Goal: Task Accomplishment & Management: Manage account settings

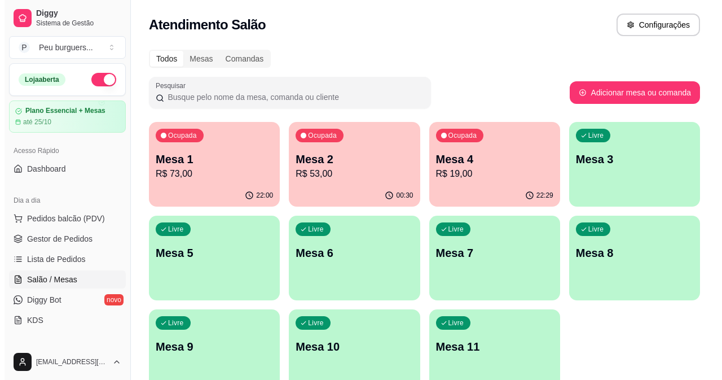
scroll to position [165, 0]
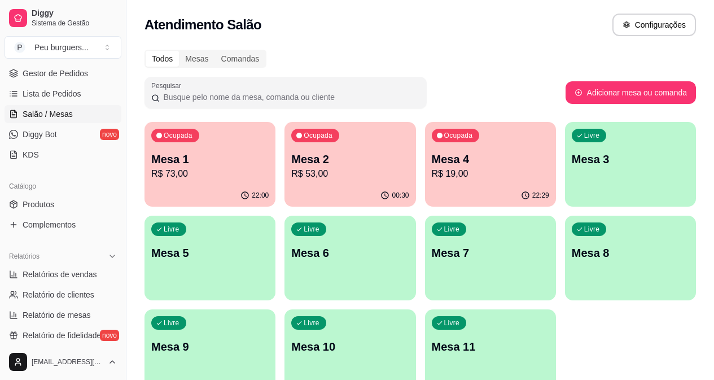
click at [291, 163] on p "Mesa 2" at bounding box center [349, 159] width 117 height 16
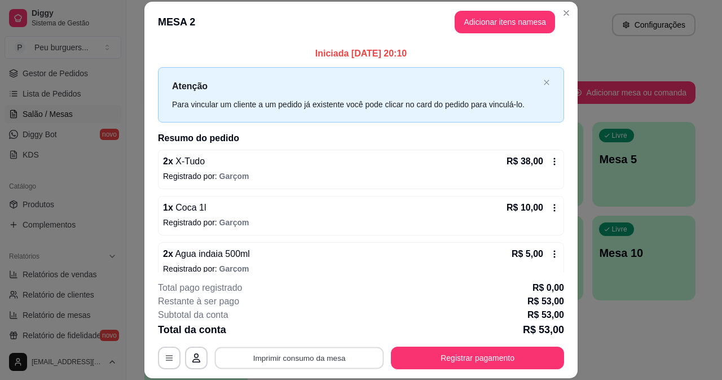
click at [341, 352] on button "Imprimir consumo da mesa" at bounding box center [299, 357] width 169 height 22
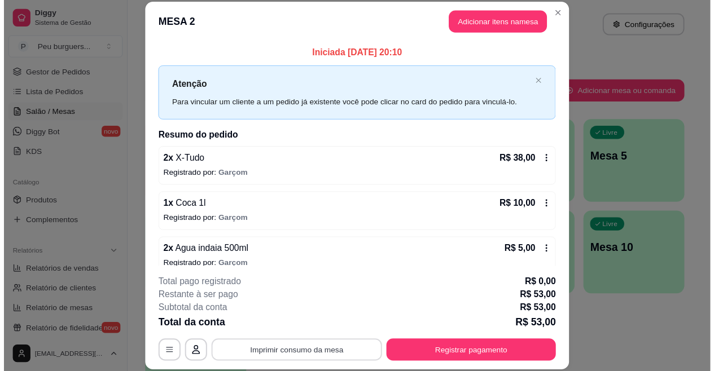
scroll to position [0, 0]
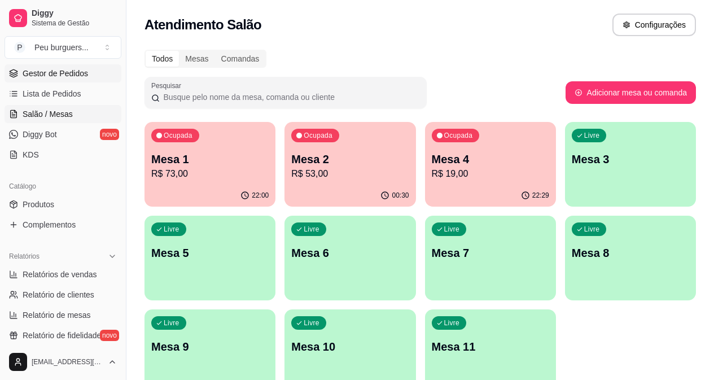
click at [56, 67] on link "Gestor de Pedidos" at bounding box center [63, 73] width 117 height 18
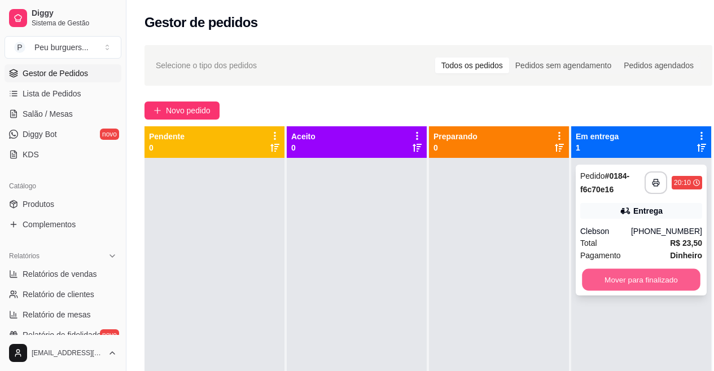
click at [635, 283] on button "Mover para finalizado" at bounding box center [641, 280] width 119 height 22
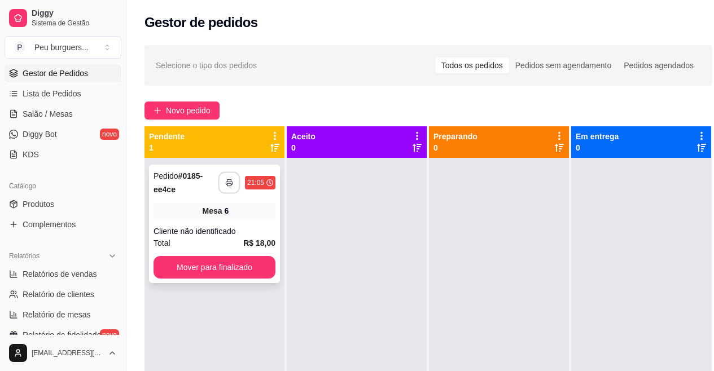
click at [228, 188] on button "button" at bounding box center [229, 183] width 22 height 22
click at [229, 264] on button "Mover para finalizado" at bounding box center [214, 267] width 122 height 23
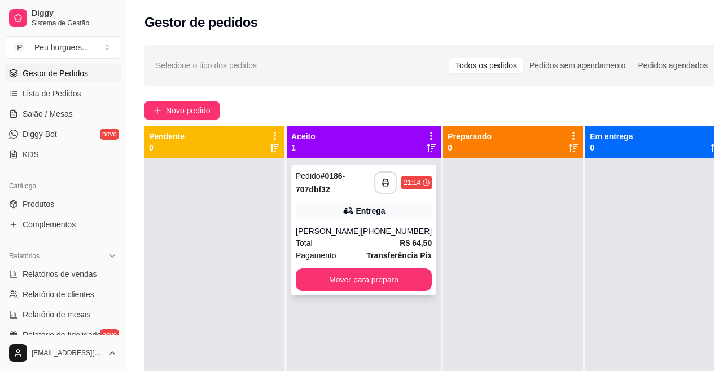
click at [374, 187] on button "button" at bounding box center [385, 183] width 23 height 23
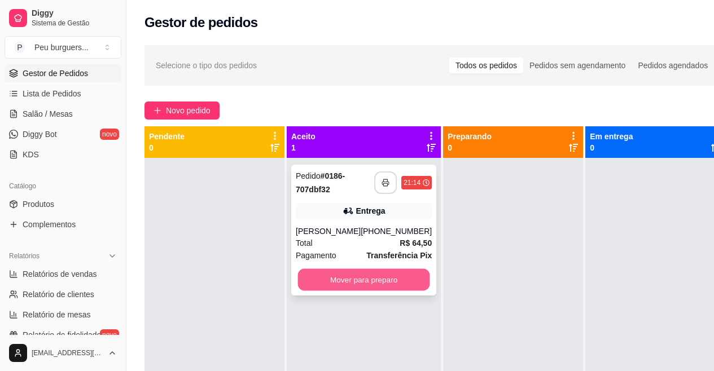
click at [398, 277] on button "Mover para preparo" at bounding box center [364, 280] width 132 height 22
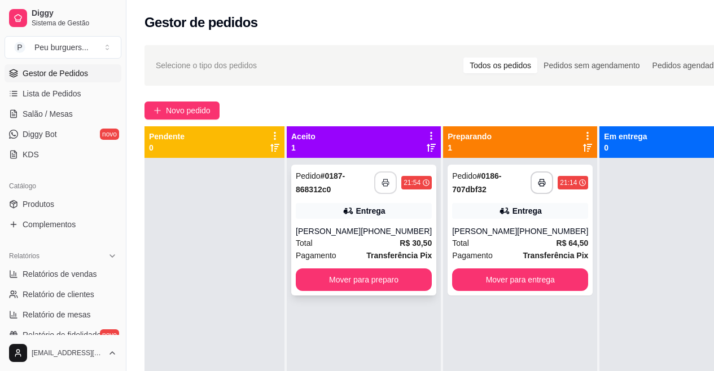
click at [374, 183] on button "button" at bounding box center [385, 183] width 23 height 23
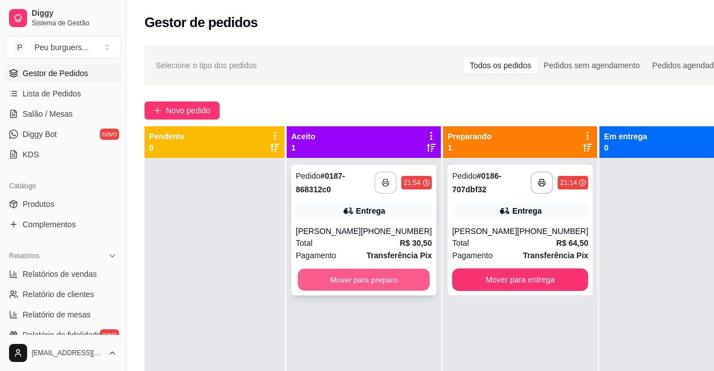
click at [402, 276] on button "Mover para preparo" at bounding box center [364, 280] width 132 height 22
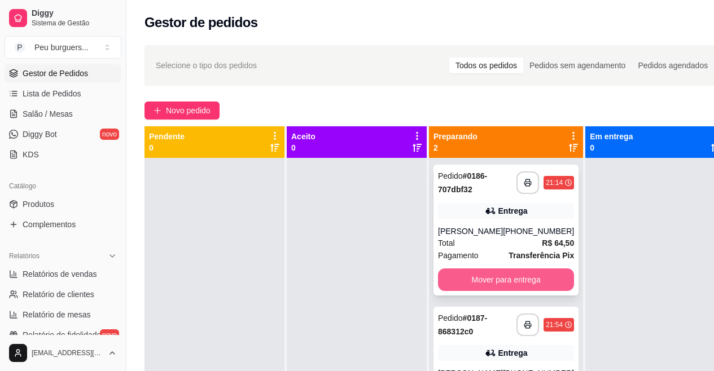
click at [458, 278] on button "Mover para entrega" at bounding box center [506, 280] width 136 height 23
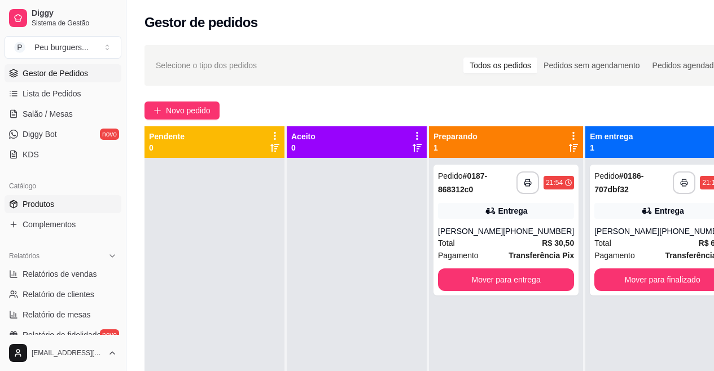
click at [59, 204] on link "Produtos" at bounding box center [63, 204] width 117 height 18
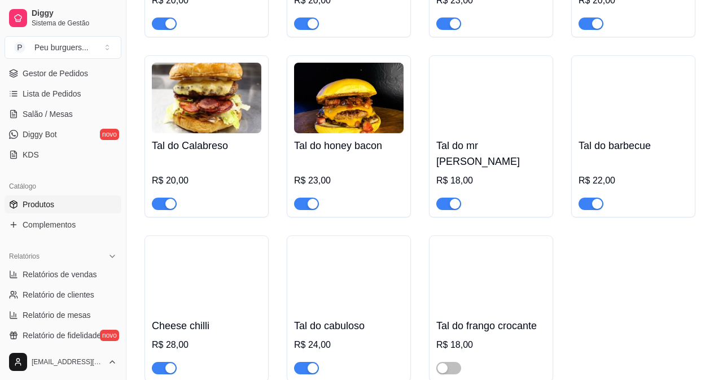
scroll to position [1172, 0]
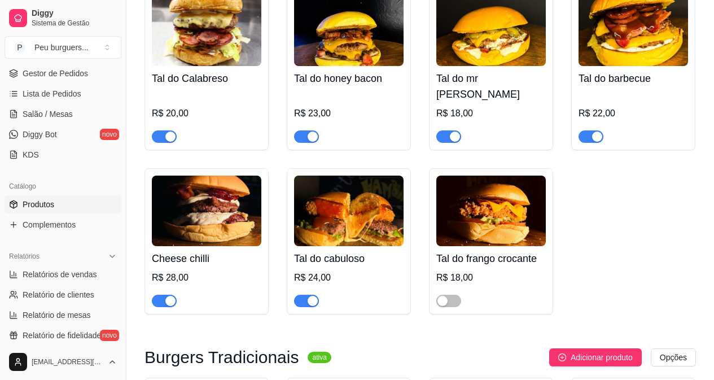
click at [595, 131] on div "button" at bounding box center [597, 136] width 10 height 10
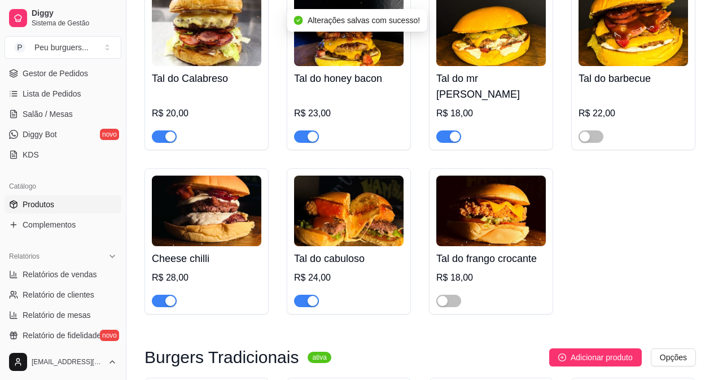
click at [444, 130] on span "button" at bounding box center [448, 136] width 25 height 12
click at [311, 131] on div "button" at bounding box center [313, 136] width 10 height 10
click at [166, 129] on div at bounding box center [164, 136] width 25 height 14
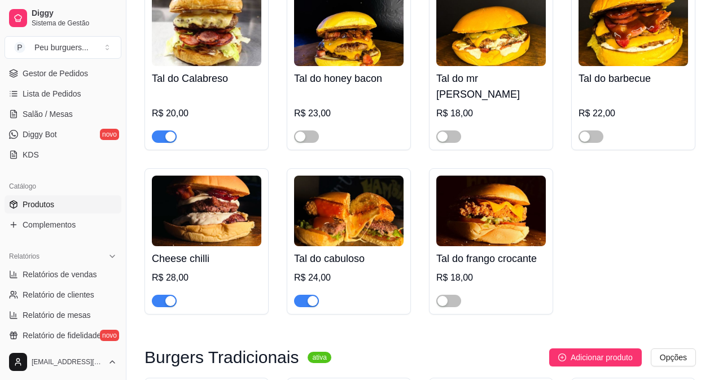
click at [160, 130] on span "button" at bounding box center [164, 136] width 25 height 12
click at [165, 295] on span "button" at bounding box center [164, 301] width 25 height 12
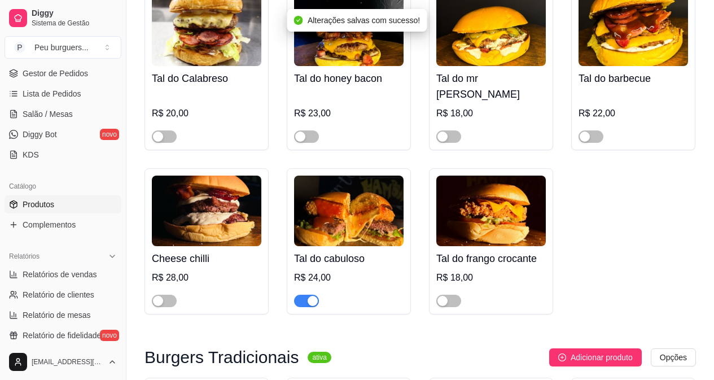
click at [301, 295] on span "button" at bounding box center [306, 301] width 25 height 12
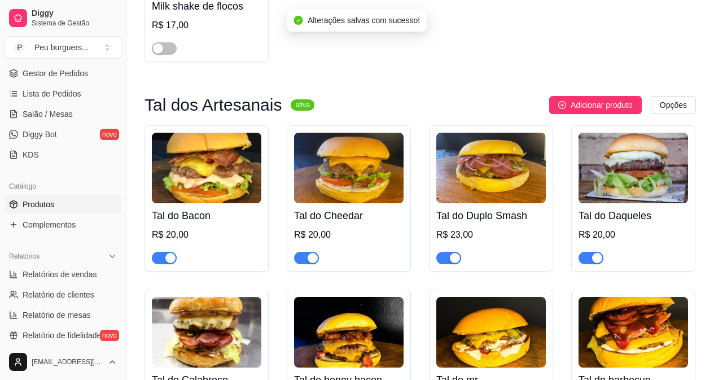
scroll to position [850, 0]
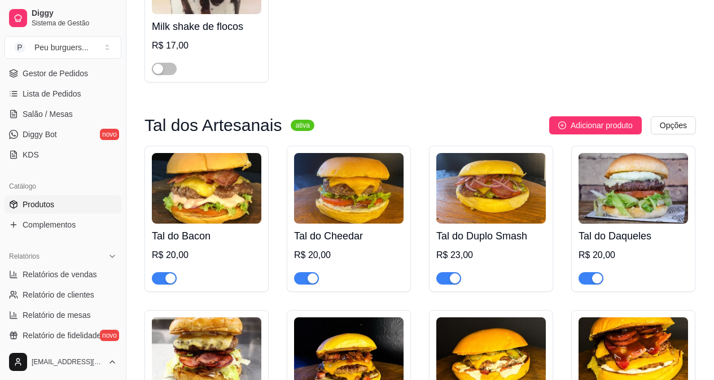
click at [587, 275] on span "button" at bounding box center [590, 278] width 25 height 12
click at [449, 274] on div at bounding box center [448, 278] width 25 height 14
click at [444, 279] on span "button" at bounding box center [448, 278] width 25 height 12
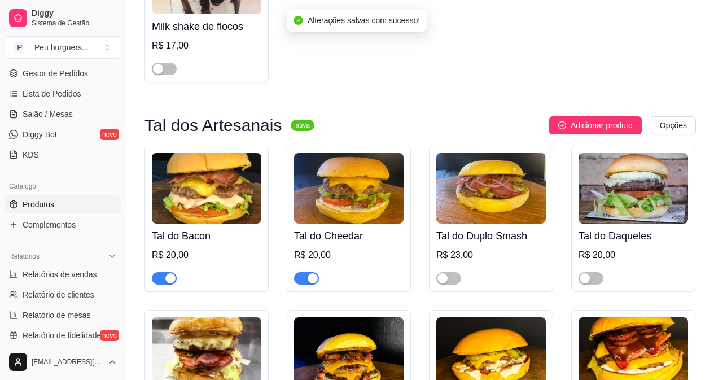
click at [306, 282] on button "button" at bounding box center [306, 278] width 25 height 12
click at [169, 278] on div "button" at bounding box center [170, 278] width 10 height 10
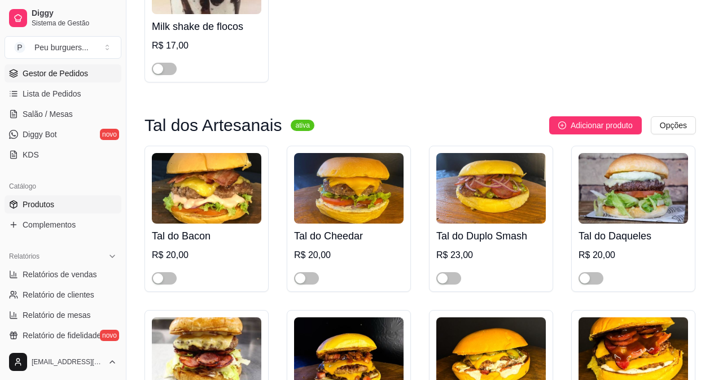
click at [59, 68] on span "Gestor de Pedidos" at bounding box center [55, 73] width 65 height 11
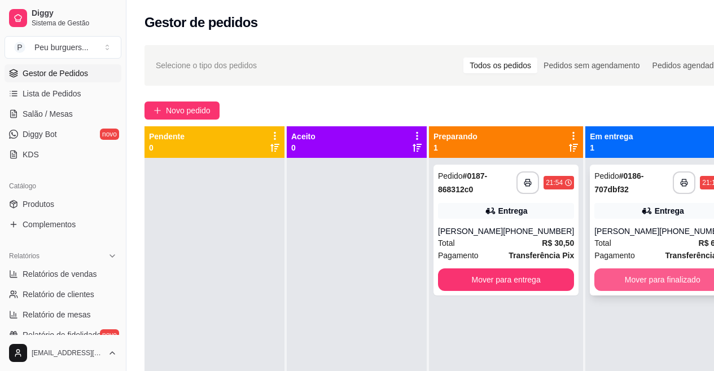
click at [656, 270] on button "Mover para finalizado" at bounding box center [662, 280] width 136 height 23
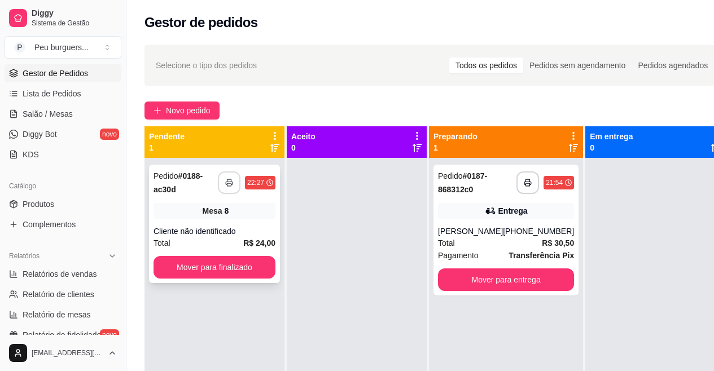
click at [226, 186] on icon "button" at bounding box center [229, 183] width 8 height 8
click at [249, 258] on button "Mover para finalizado" at bounding box center [214, 267] width 122 height 23
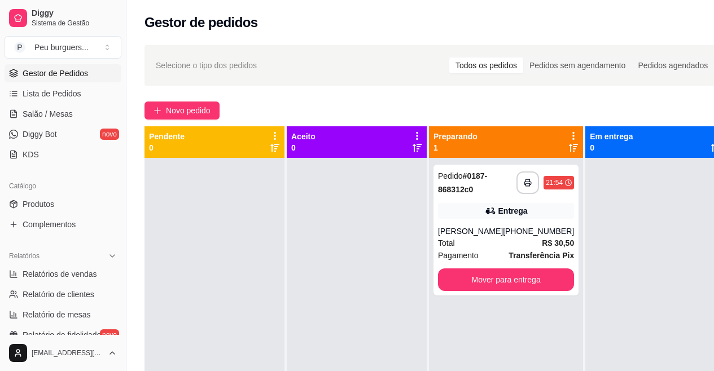
click at [423, 232] on div at bounding box center [357, 343] width 140 height 371
click at [434, 196] on div "**********" at bounding box center [506, 343] width 154 height 371
click at [444, 204] on div "**********" at bounding box center [505, 230] width 145 height 131
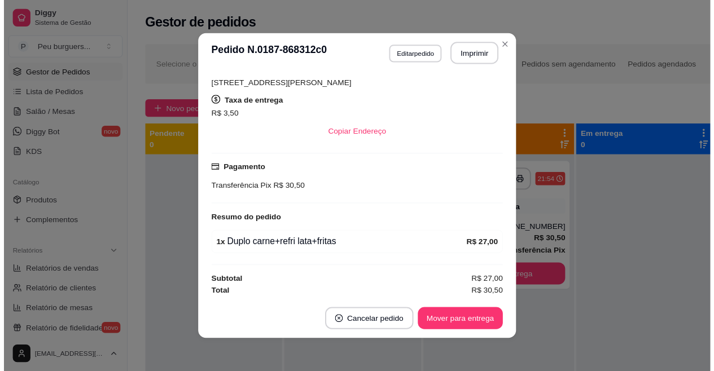
scroll to position [217, 0]
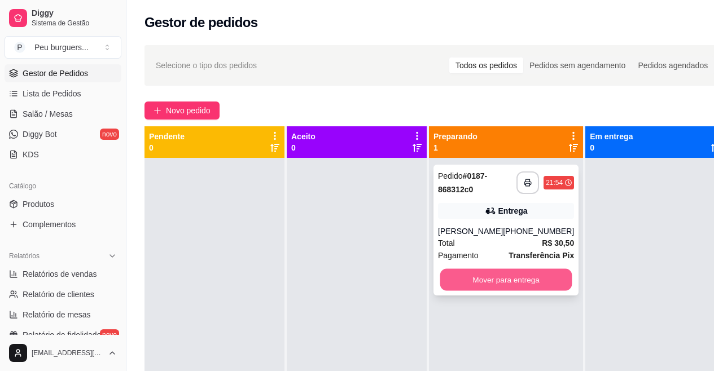
click at [540, 279] on button "Mover para entrega" at bounding box center [506, 280] width 132 height 22
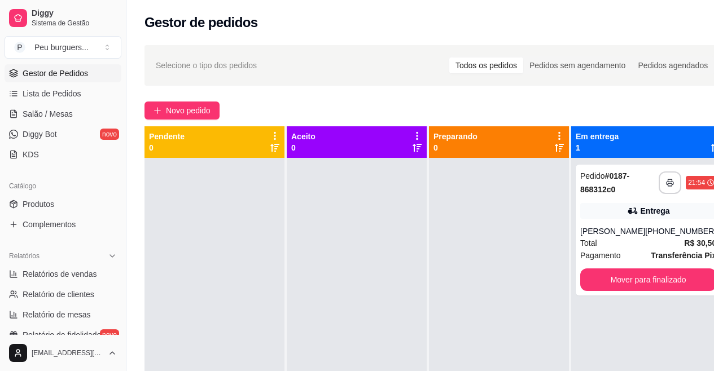
scroll to position [32, 0]
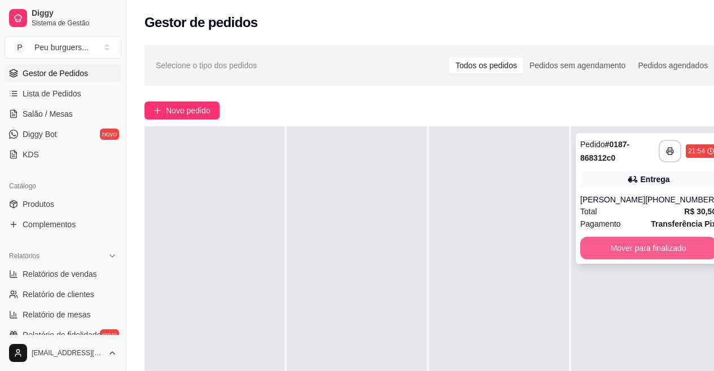
click at [604, 240] on button "Mover para finalizado" at bounding box center [648, 248] width 136 height 23
